Goal: Task Accomplishment & Management: Manage account settings

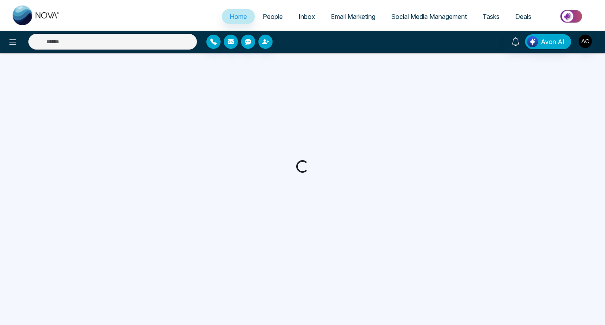
click at [267, 17] on span "People" at bounding box center [273, 17] width 20 height 8
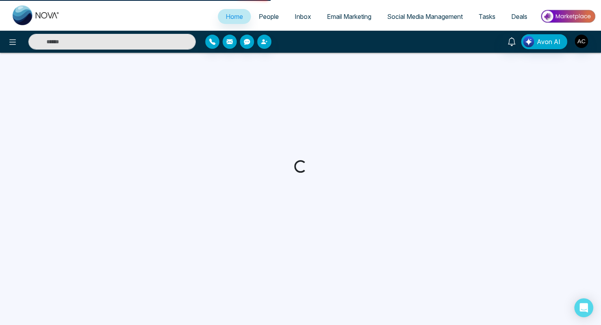
select select "*"
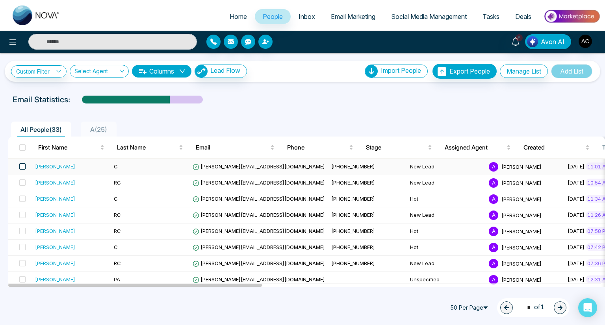
click at [22, 166] on span at bounding box center [22, 166] width 6 height 6
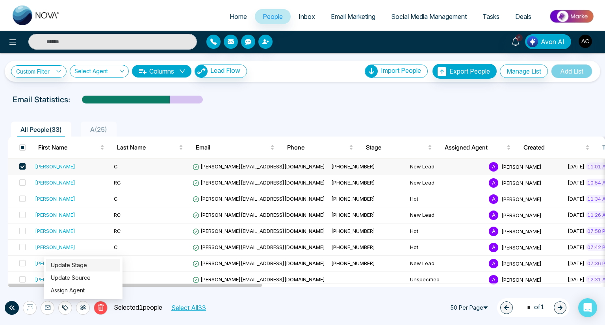
click at [69, 265] on link "Update Stage" at bounding box center [69, 265] width 36 height 7
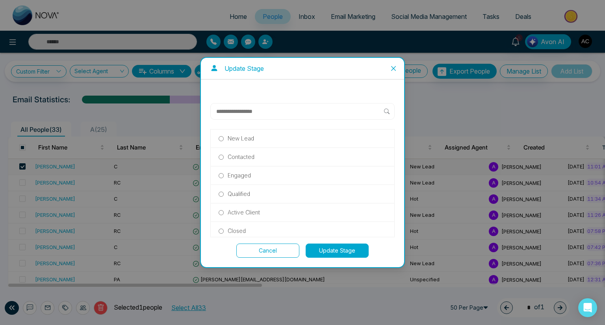
click at [232, 282] on p "Hot" at bounding box center [232, 286] width 9 height 9
click at [337, 250] on button "Update Stage" at bounding box center [337, 251] width 63 height 14
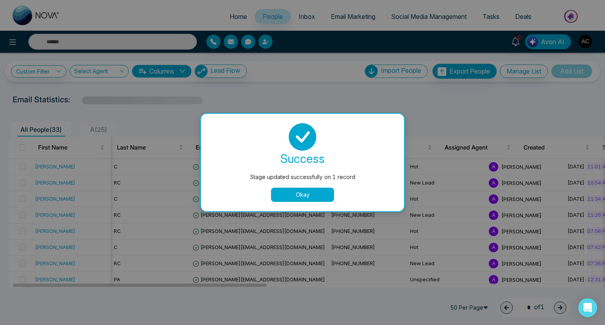
scroll to position [0, 11]
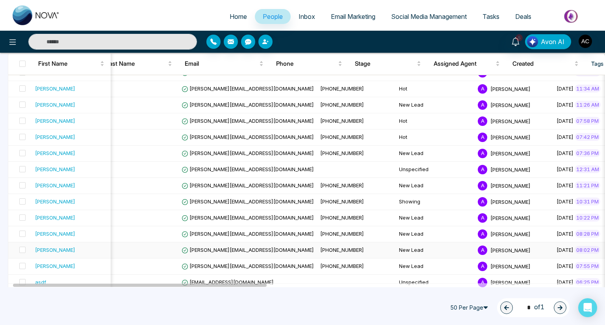
click at [22, 59] on span at bounding box center [22, 56] width 6 height 6
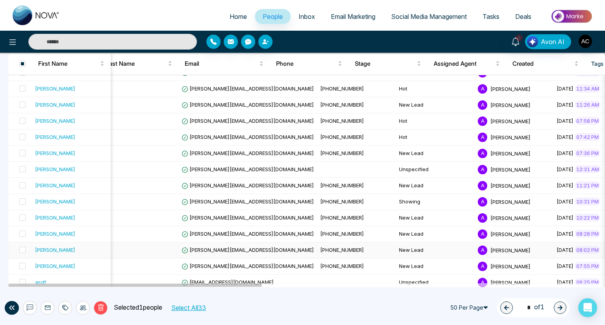
scroll to position [0, 0]
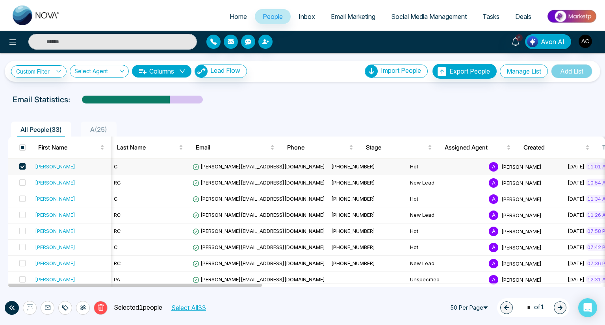
click at [83, 307] on icon at bounding box center [83, 308] width 6 height 6
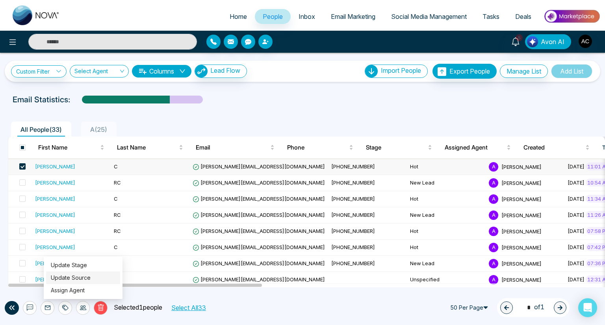
click at [70, 278] on link "Update Source" at bounding box center [71, 277] width 40 height 7
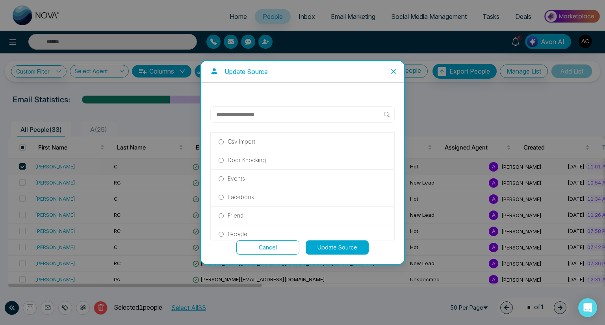
click at [235, 215] on p "Friend" at bounding box center [236, 215] width 16 height 9
click at [337, 247] on button "Update Source" at bounding box center [337, 248] width 63 height 14
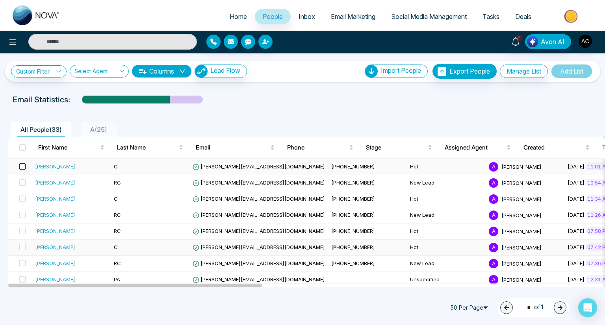
click at [22, 166] on span at bounding box center [22, 166] width 6 height 6
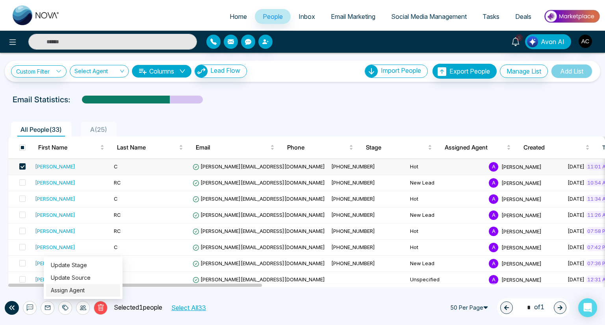
click at [68, 290] on link "Assign Agent" at bounding box center [68, 290] width 34 height 7
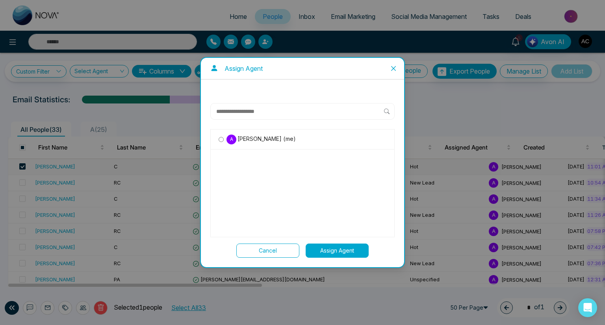
click at [265, 139] on span "[PERSON_NAME] (me)" at bounding box center [265, 139] width 59 height 9
click at [337, 250] on button "Assign Agent" at bounding box center [337, 251] width 63 height 14
